Goal: Task Accomplishment & Management: Complete application form

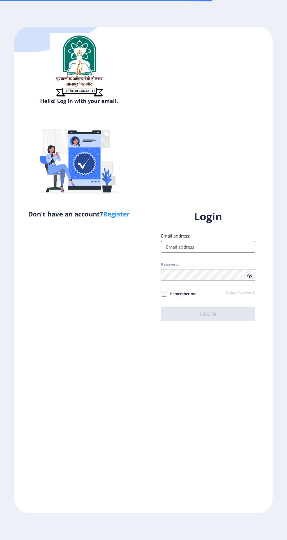
click at [208, 253] on input "Email address:" at bounding box center [208, 247] width 94 height 12
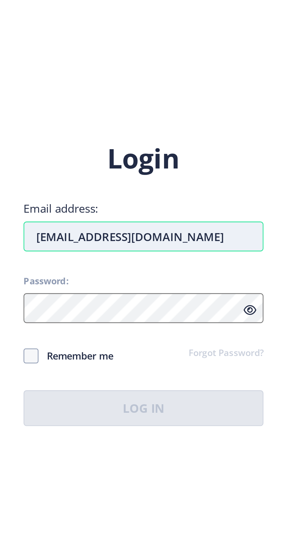
type input "rushikeshdeshmane107@gmail.com"
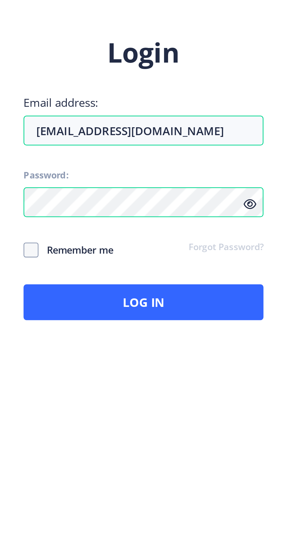
click at [189, 290] on span "Remember me" at bounding box center [181, 293] width 29 height 7
click at [176, 290] on span "Remember me" at bounding box center [181, 293] width 29 height 7
click at [177, 290] on span "Remember me" at bounding box center [181, 293] width 29 height 7
click at [161, 293] on input "Remember me" at bounding box center [161, 293] width 0 height 0
checkbox input "true"
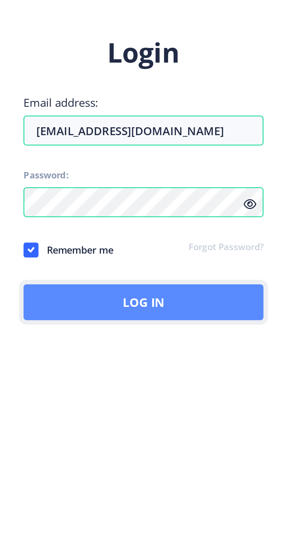
click at [222, 307] on button "Log In" at bounding box center [208, 314] width 94 height 14
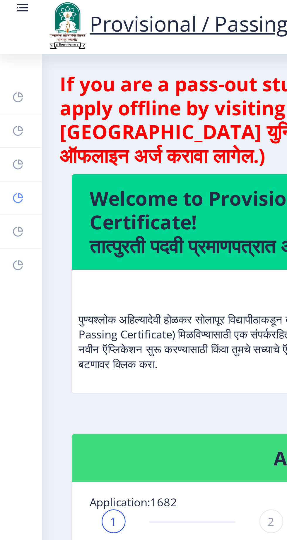
click at [5, 81] on rect at bounding box center [7, 78] width 5 height 5
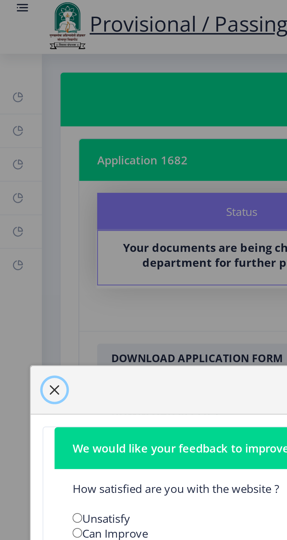
click at [20, 154] on span "button" at bounding box center [21, 153] width 5 height 5
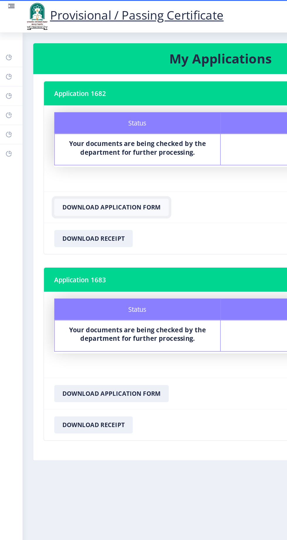
click at [116, 147] on button "Download Application Form" at bounding box center [77, 142] width 78 height 12
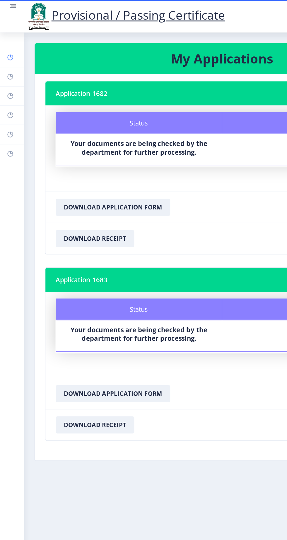
click at [8, 42] on rect at bounding box center [7, 39] width 5 height 5
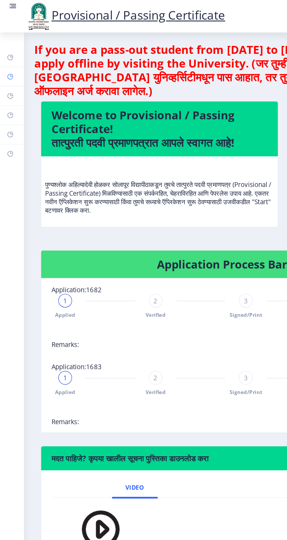
click at [7, 54] on rect at bounding box center [7, 52] width 5 height 5
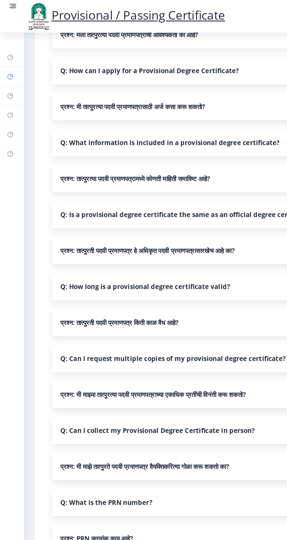
scroll to position [152, 0]
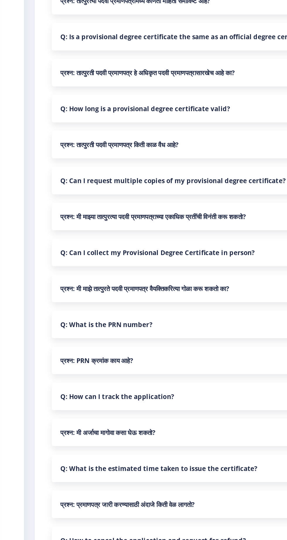
click at [145, 395] on nb-accordion-item-header "प्रश्न: मी अर्जाचा मागोवा कसा घेऊ शकतो?" at bounding box center [151, 404] width 232 height 19
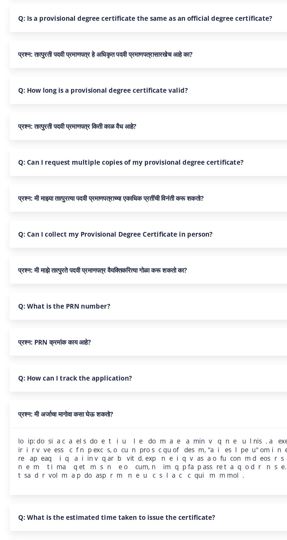
scroll to position [192, 0]
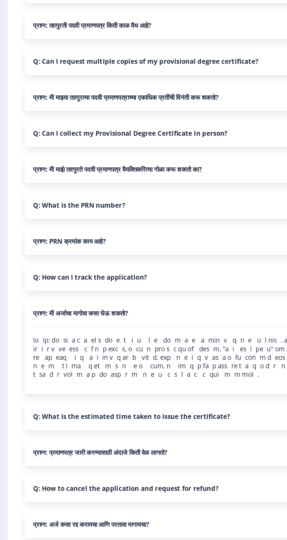
click at [177, 450] on nb-accordion-item-header "प्रश्न: प्रमाणपत्र जारी करण्यासाठी अंदाजे किती वेळ लागतो?" at bounding box center [151, 459] width 232 height 19
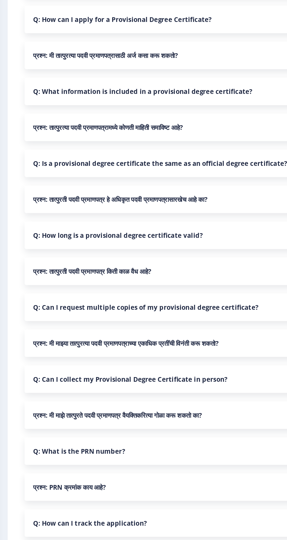
scroll to position [0, 0]
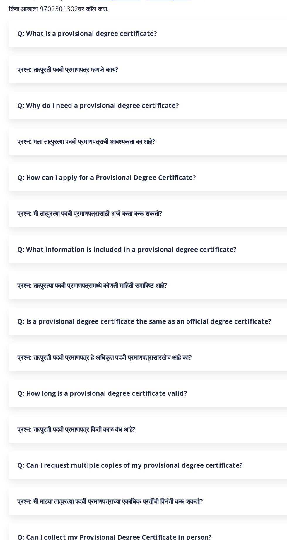
click at [83, 257] on nb-accordion-item-header "प्रश्न: तात्पुरत्या पदवी प्रमाणपत्रामध्ये कोणती माहिती समाविष्ट आहे?" at bounding box center [151, 262] width 232 height 19
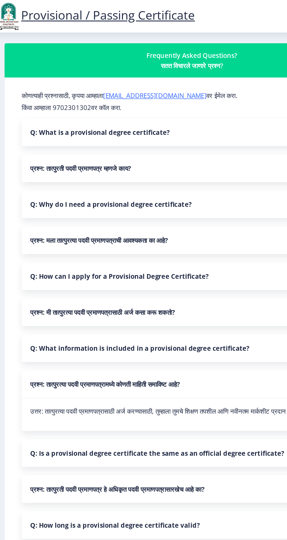
click at [60, 130] on nb-accordion-item-header "Q: Why do I need a provisional degree certificate?" at bounding box center [151, 139] width 232 height 19
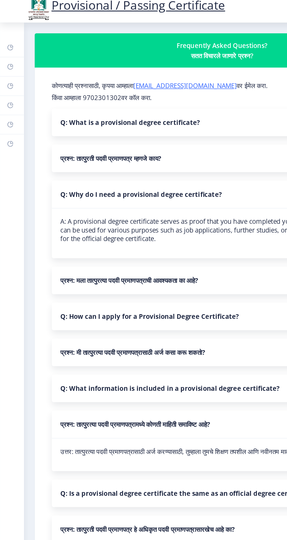
click at [180, 192] on nb-accordion-item-header "प्रश्न: मला तात्पुरत्या पदवी प्रमाणपत्राची आवश्यकता का आहे?" at bounding box center [151, 198] width 232 height 19
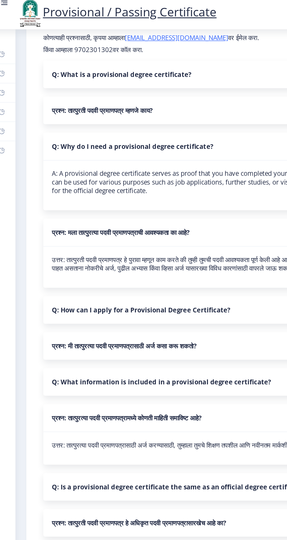
scroll to position [38, 0]
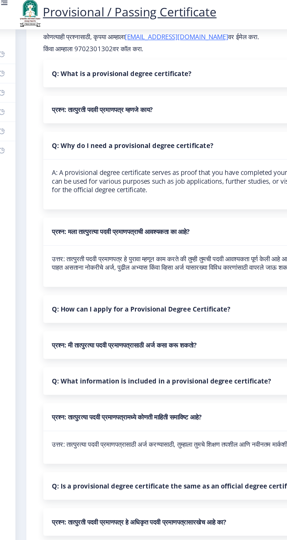
click at [189, 204] on nb-accordion-item-header "Q: How can I apply for a Provisional Degree Certificate?" at bounding box center [151, 213] width 232 height 19
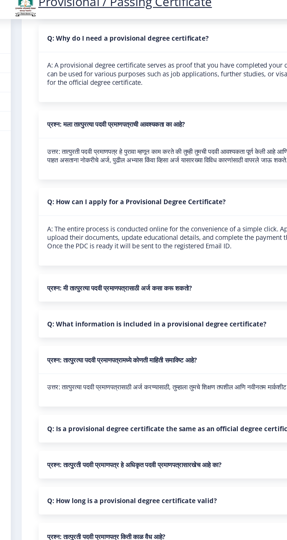
scroll to position [0, 0]
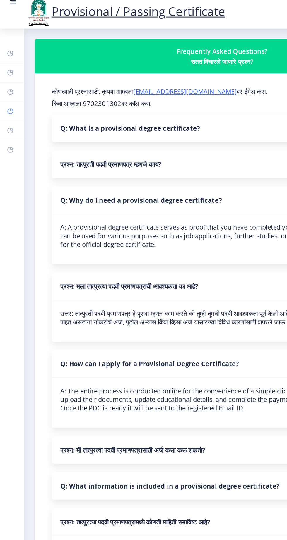
click at [8, 81] on rect at bounding box center [7, 78] width 5 height 5
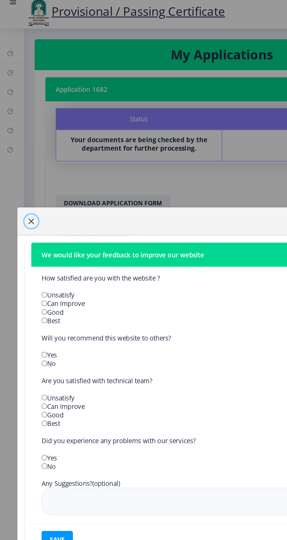
click at [24, 156] on span "button" at bounding box center [21, 153] width 5 height 5
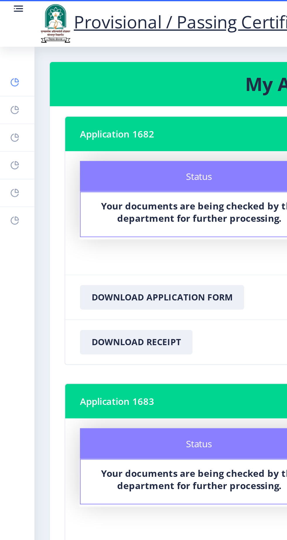
click at [6, 42] on rect at bounding box center [7, 39] width 5 height 5
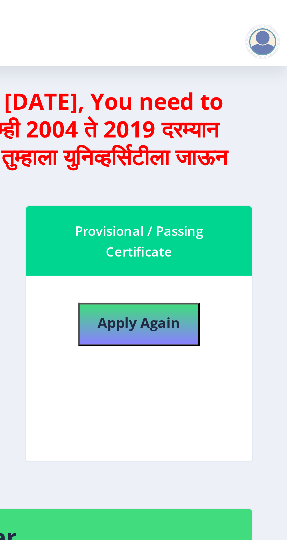
click at [278, 14] on div at bounding box center [279, 14] width 12 height 12
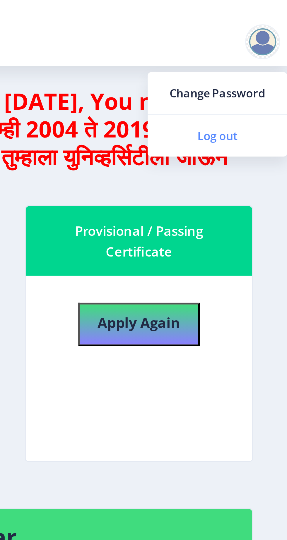
click at [256, 45] on span "Log out" at bounding box center [262, 45] width 37 height 7
